Goal: Task Accomplishment & Management: Manage account settings

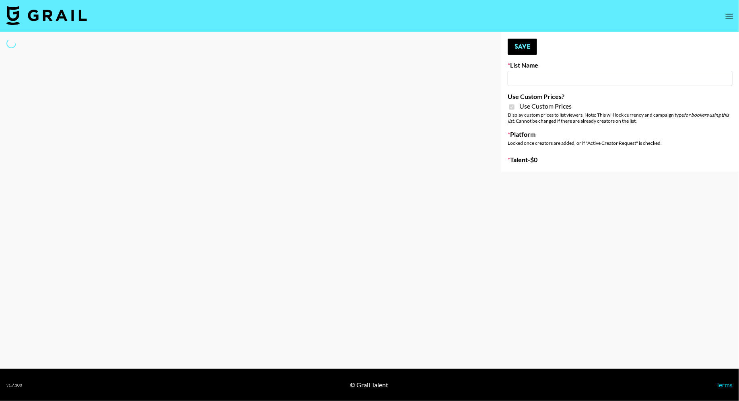
type input "Dietary Supp Brand"
checkbox input "true"
select select "Brand"
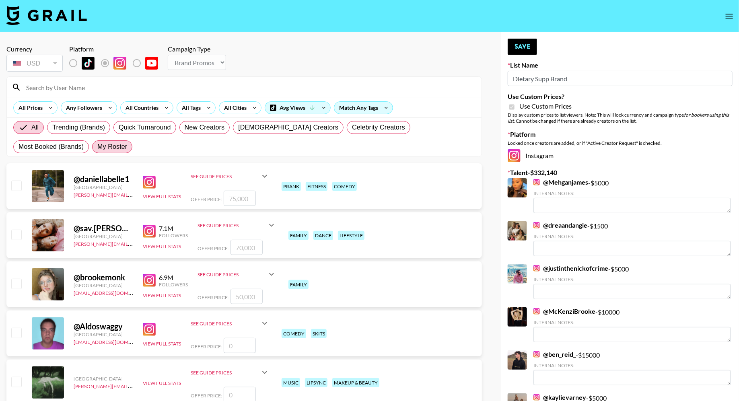
click at [97, 148] on span "My Roster" at bounding box center [112, 147] width 30 height 10
click at [97, 147] on input "My Roster" at bounding box center [97, 147] width 0 height 0
radio input "true"
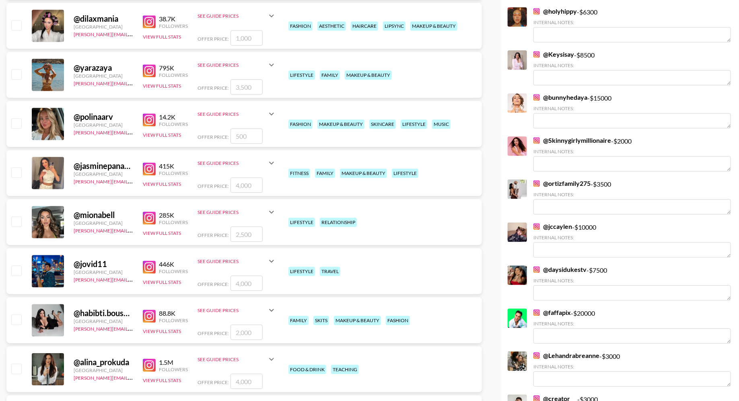
scroll to position [1002, 0]
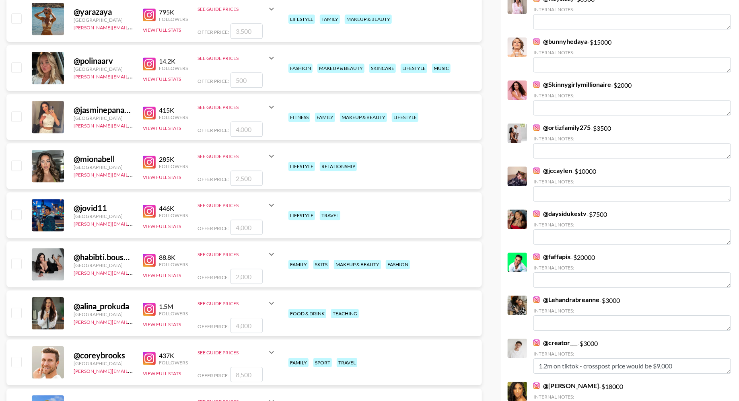
click at [17, 113] on input "checkbox" at bounding box center [16, 116] width 10 height 10
checkbox input "true"
type input "4000"
click at [18, 165] on input "checkbox" at bounding box center [16, 166] width 10 height 10
checkbox input "true"
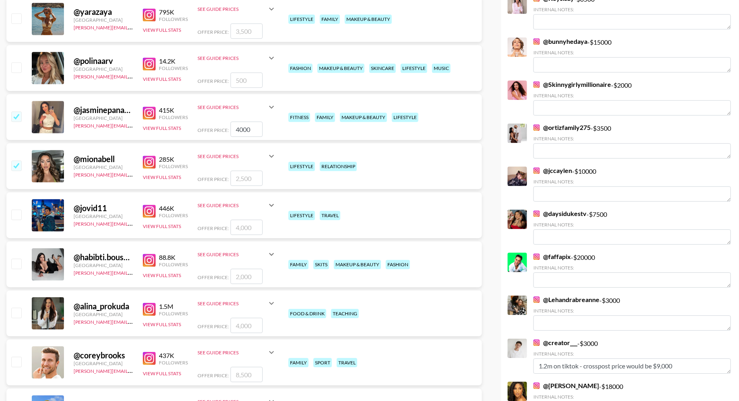
type input "2500"
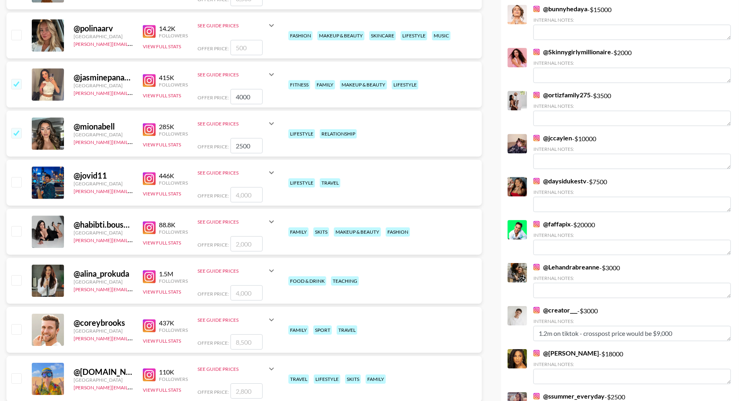
scroll to position [1034, 0]
click at [17, 130] on input "checkbox" at bounding box center [16, 133] width 10 height 10
checkbox input "false"
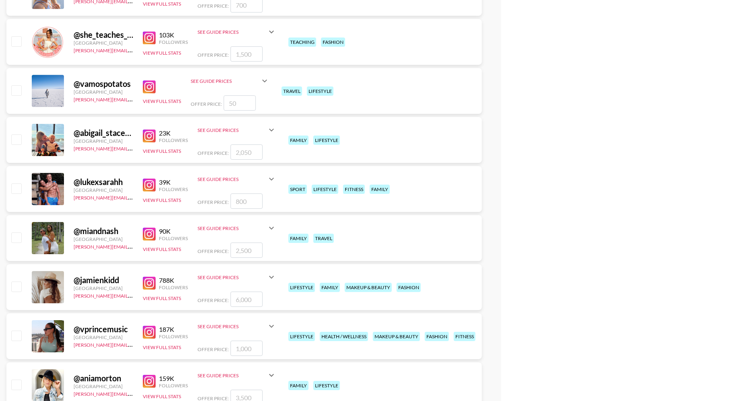
scroll to position [2788, 0]
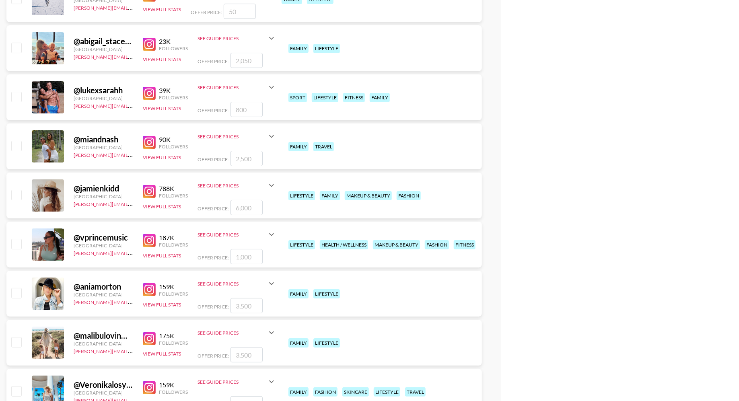
click at [17, 191] on input "checkbox" at bounding box center [16, 195] width 10 height 10
checkbox input "true"
type input "6000"
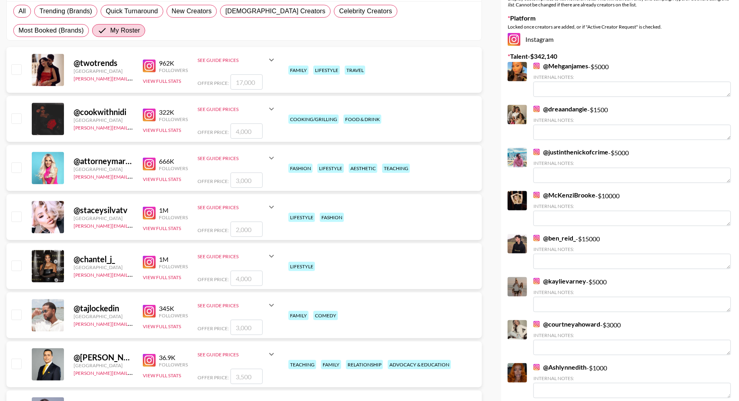
scroll to position [0, 0]
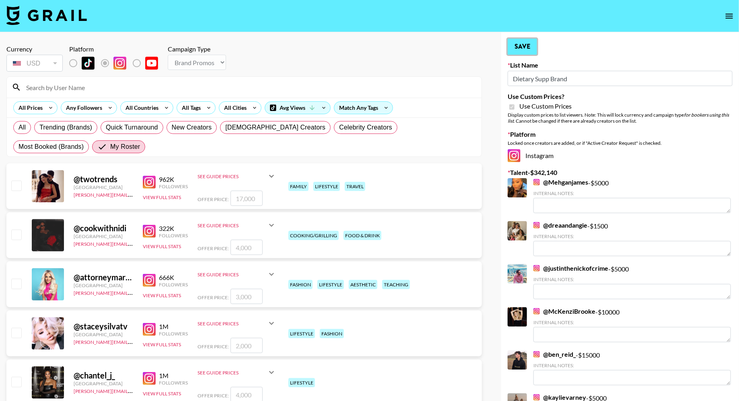
click at [521, 47] on button "Save" at bounding box center [522, 47] width 29 height 16
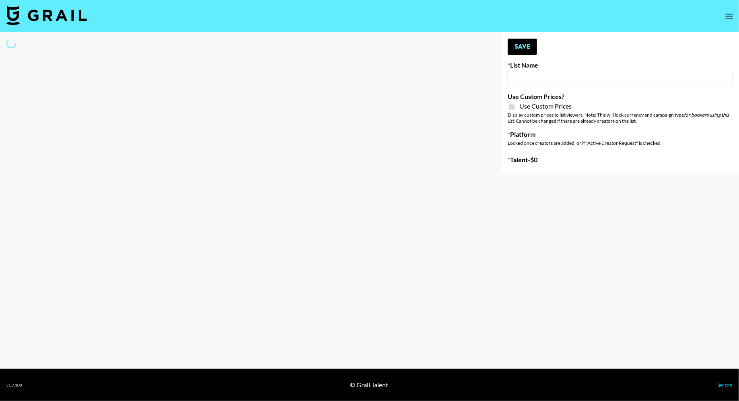
type input "Kids / Toy Accounts"
checkbox input "true"
select select "Brand"
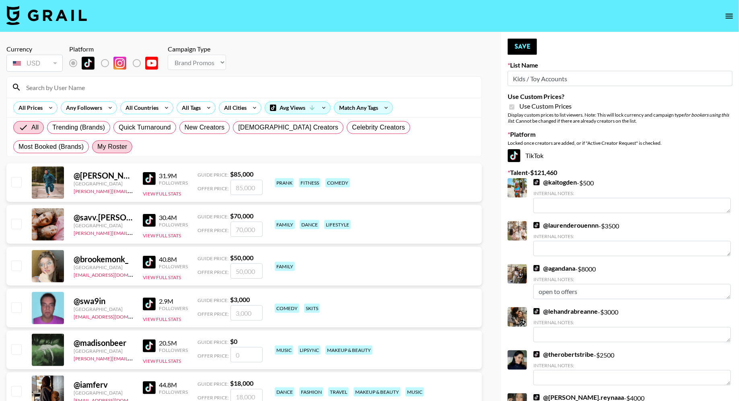
click at [97, 150] on span "My Roster" at bounding box center [112, 147] width 30 height 10
click at [97, 147] on input "My Roster" at bounding box center [97, 147] width 0 height 0
radio input "true"
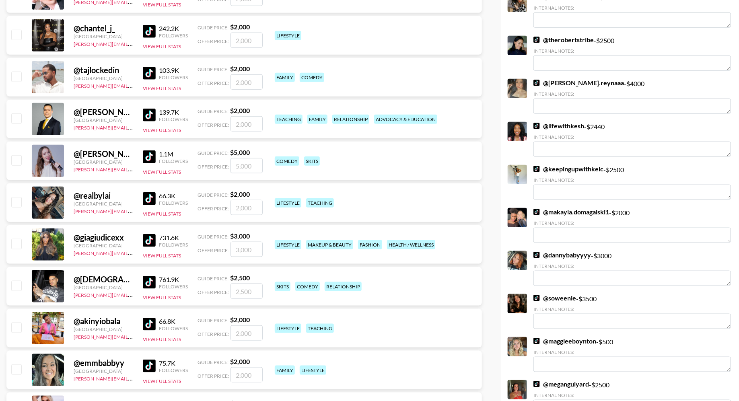
scroll to position [347, 0]
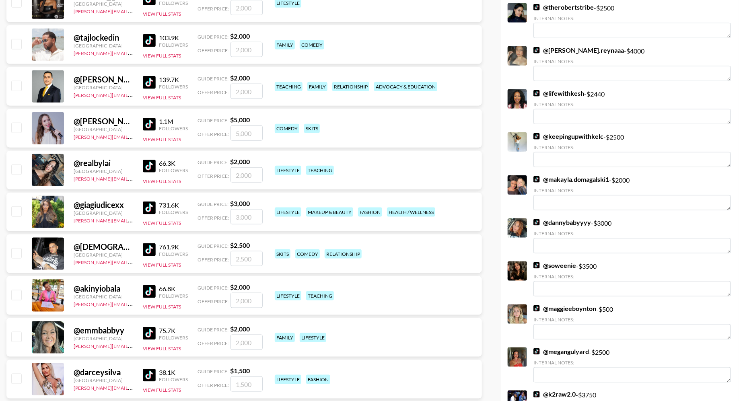
click at [16, 41] on input "checkbox" at bounding box center [16, 44] width 10 height 10
checkbox input "true"
type input "2000"
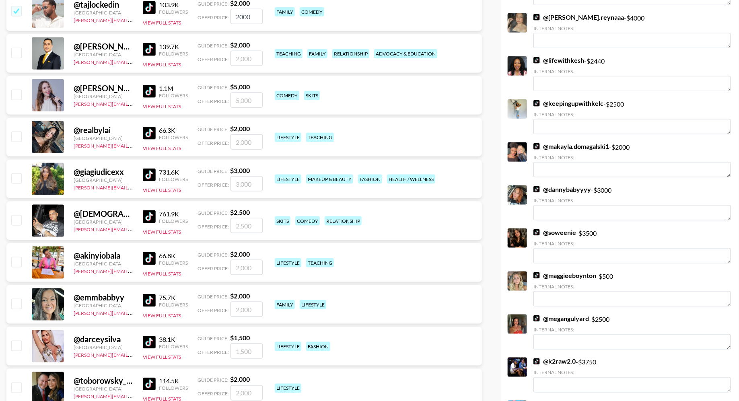
scroll to position [445, 0]
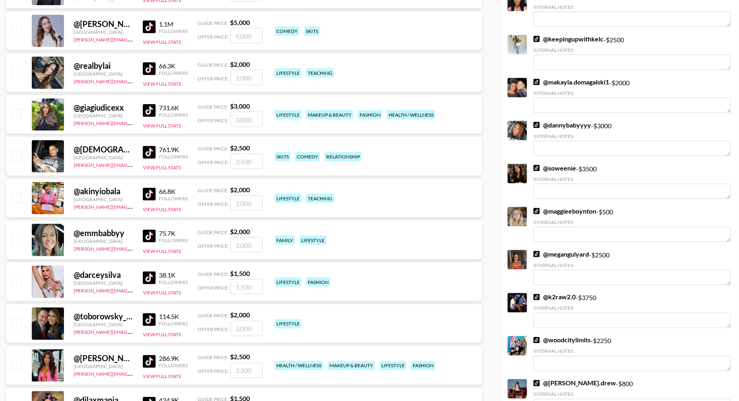
click at [16, 155] on input "checkbox" at bounding box center [16, 156] width 10 height 10
checkbox input "true"
type input "2500"
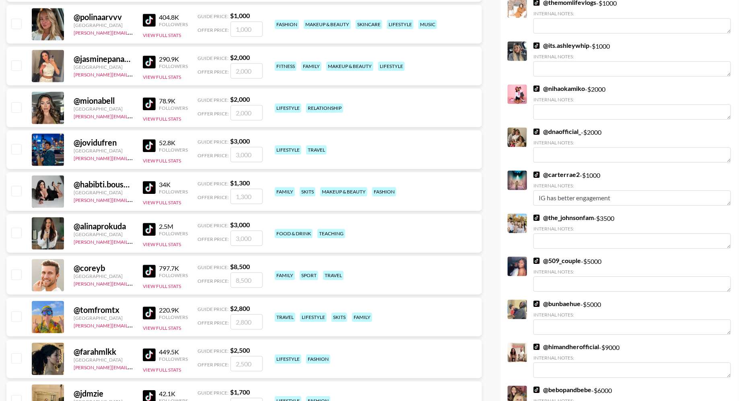
scroll to position [941, 0]
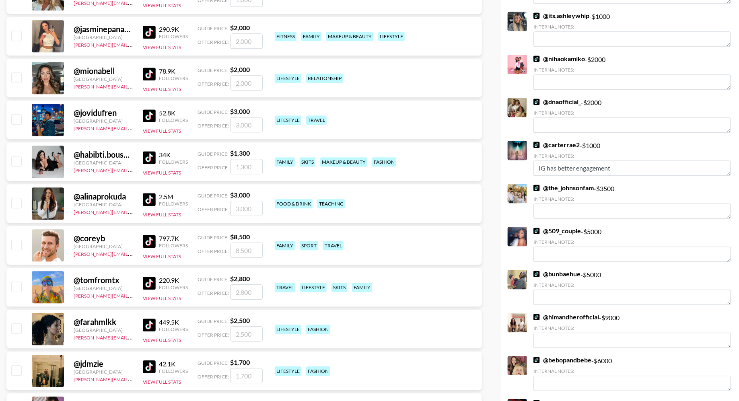
click at [16, 161] on input "checkbox" at bounding box center [16, 161] width 10 height 10
checkbox input "true"
type input "1300"
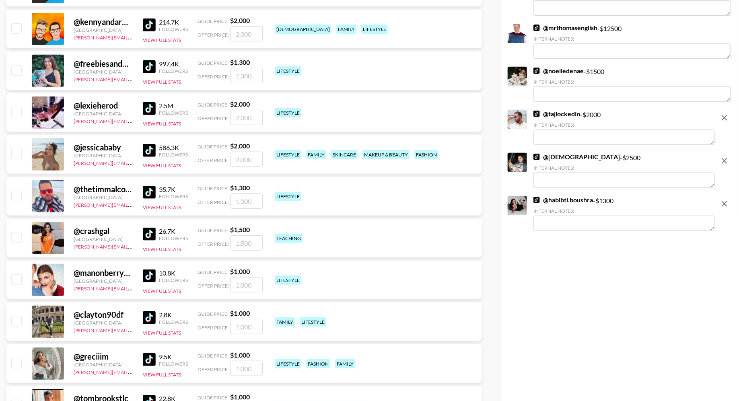
scroll to position [1643, 0]
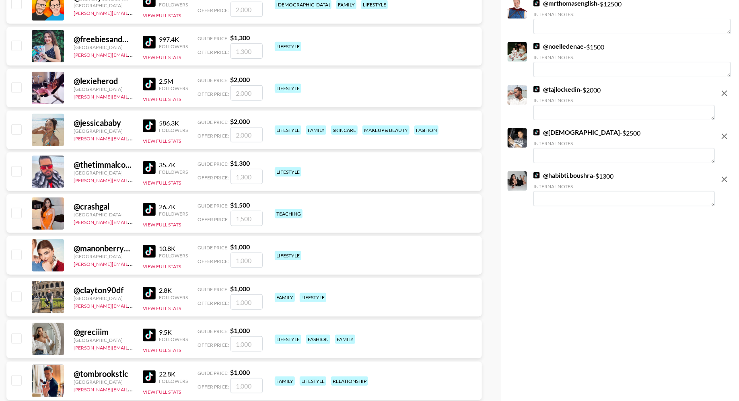
click at [21, 125] on input "checkbox" at bounding box center [16, 129] width 10 height 10
checkbox input "true"
type input "2000"
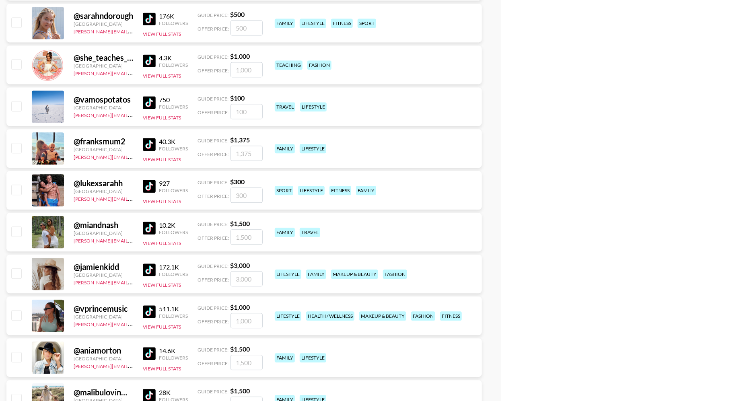
scroll to position [2409, 0]
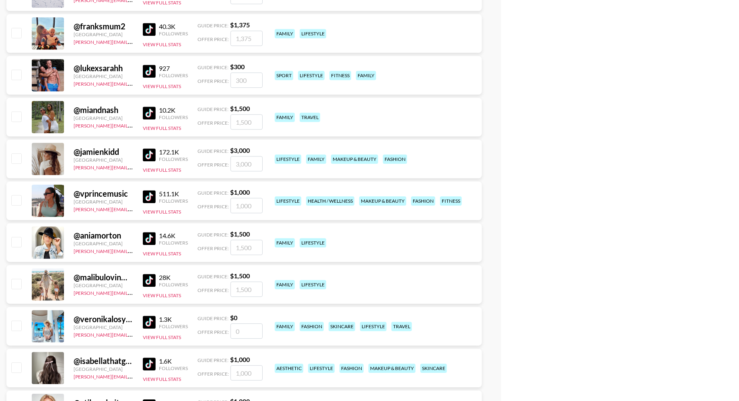
click at [16, 113] on input "checkbox" at bounding box center [16, 116] width 10 height 10
checkbox input "true"
type input "1500"
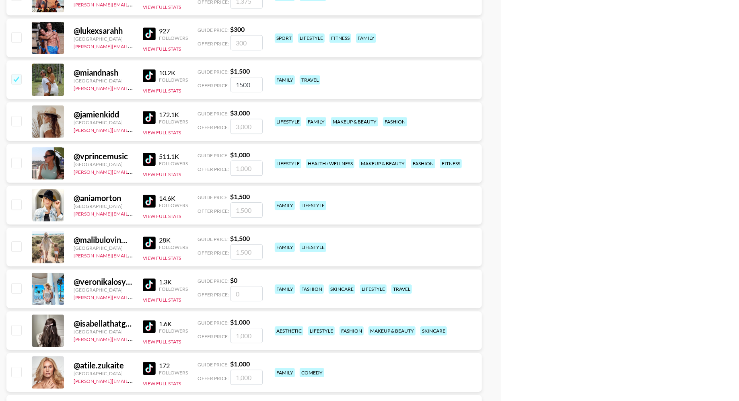
scroll to position [2477, 0]
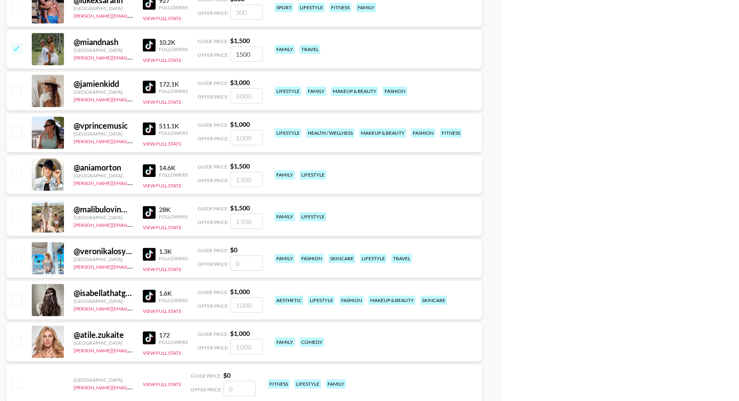
click at [16, 89] on input "checkbox" at bounding box center [16, 90] width 10 height 10
checkbox input "true"
type input "3000"
click at [13, 178] on input "checkbox" at bounding box center [16, 174] width 10 height 10
checkbox input "true"
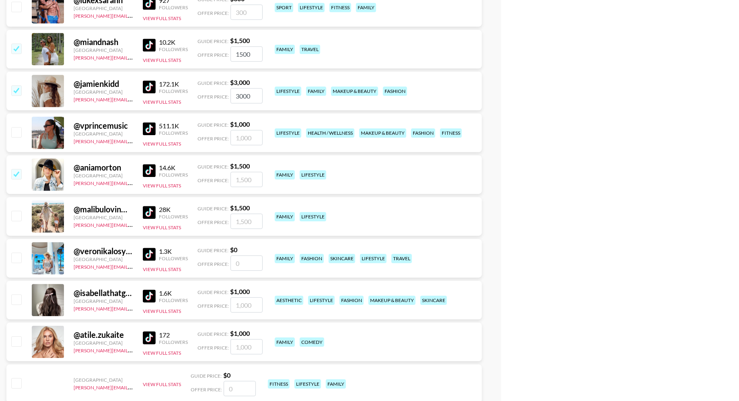
type input "1500"
click at [13, 216] on input "checkbox" at bounding box center [16, 216] width 10 height 10
checkbox input "true"
type input "1500"
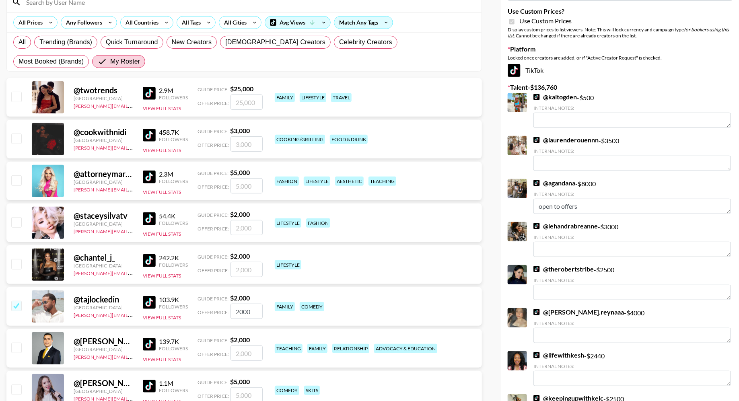
scroll to position [0, 0]
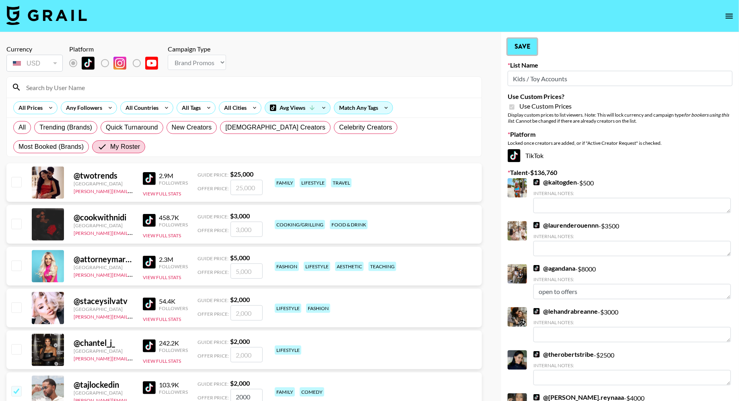
click at [526, 54] on button "Save" at bounding box center [522, 47] width 29 height 16
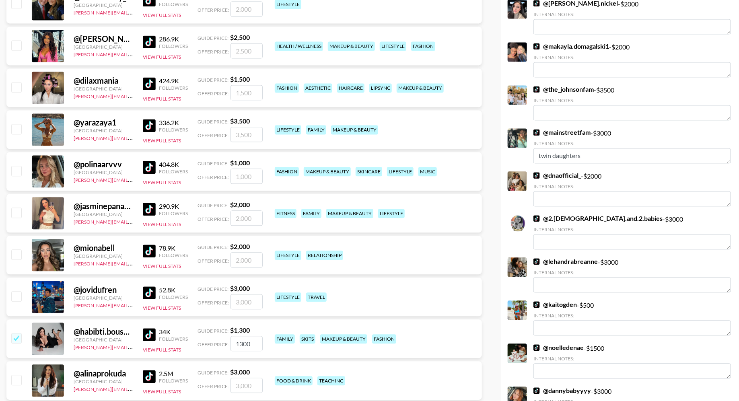
scroll to position [936, 0]
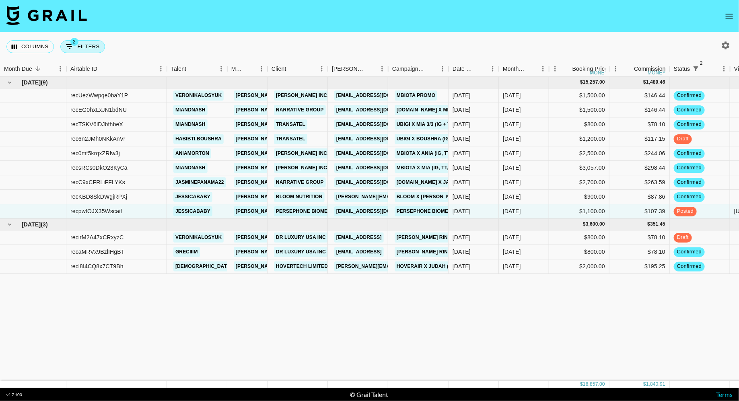
click at [89, 50] on button "2 Filters" at bounding box center [82, 46] width 45 height 13
select select "status"
select select "isNotAnyOf"
select select "status"
select select "not"
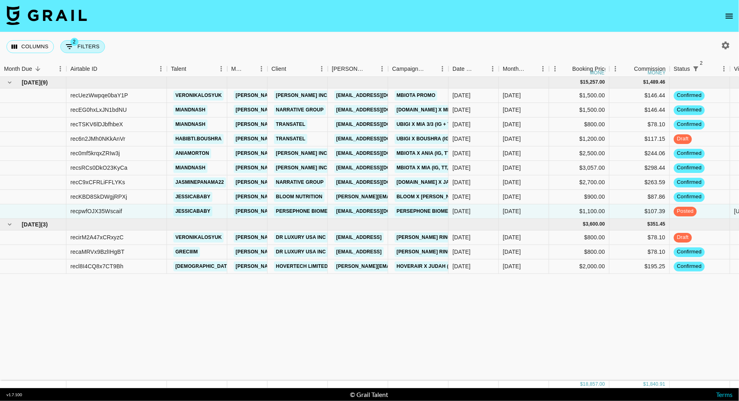
select select "approved"
select select "talentName"
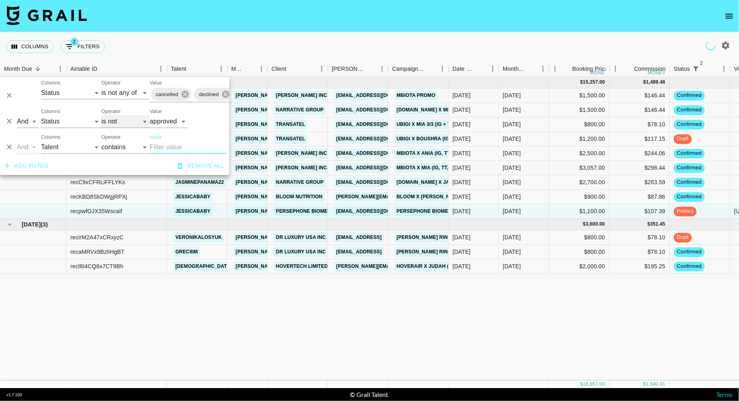
click at [121, 123] on select "is is not is any of is not any of" at bounding box center [125, 121] width 48 height 13
select select "is"
click at [101, 115] on select "is is not is any of is not any of" at bounding box center [125, 121] width 48 height 13
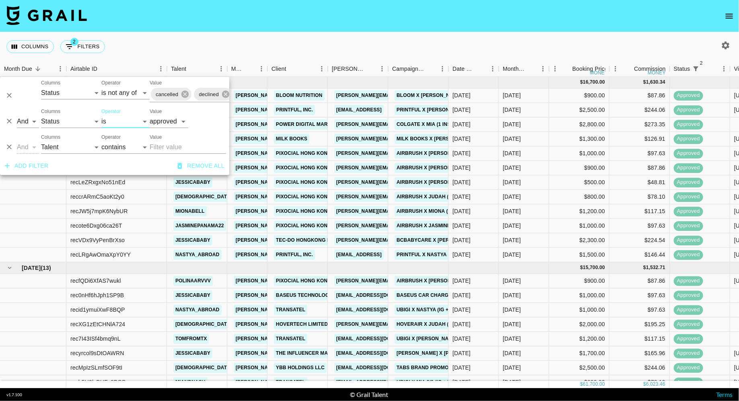
click at [344, 39] on div "Columns 2 Filters + Booking" at bounding box center [369, 46] width 739 height 29
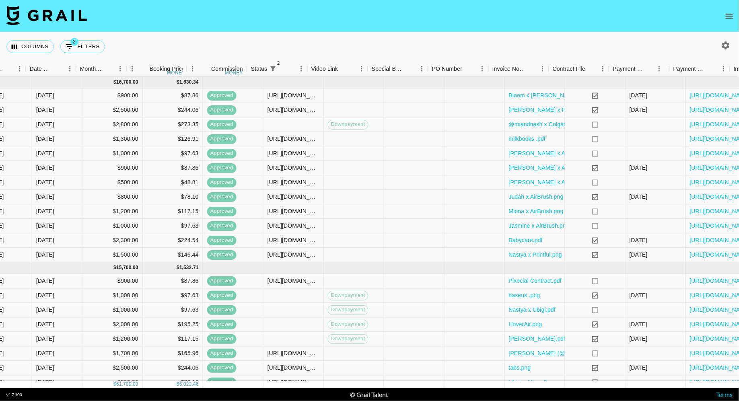
scroll to position [0, 506]
